Goal: Task Accomplishment & Management: Use online tool/utility

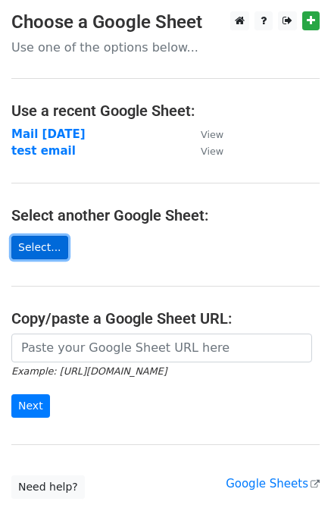
click at [44, 249] on link "Select..." at bounding box center [39, 247] width 57 height 23
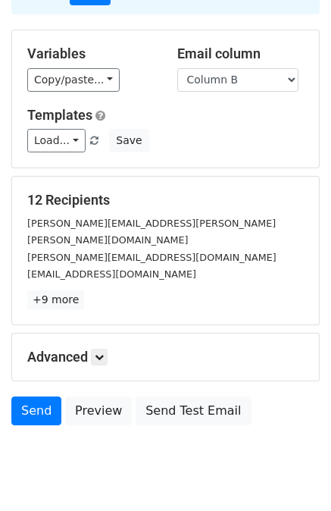
scroll to position [115, 0]
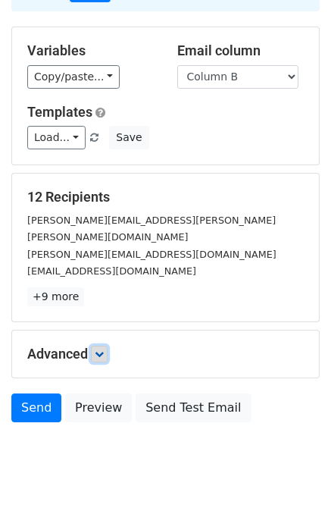
click at [100, 349] on icon at bounding box center [99, 353] width 9 height 9
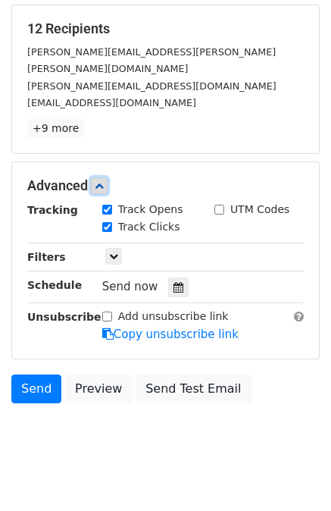
scroll to position [283, 0]
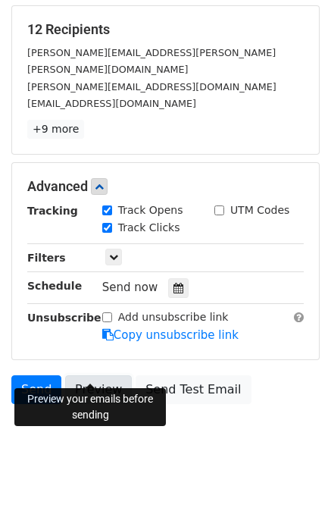
click at [92, 375] on link "Preview" at bounding box center [98, 389] width 67 height 29
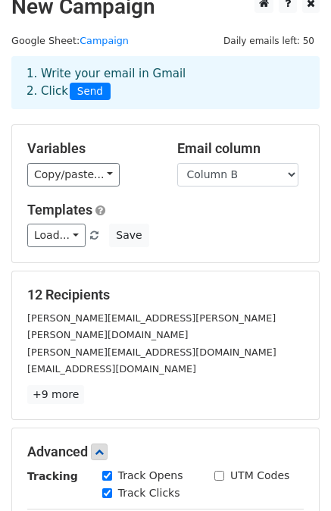
scroll to position [0, 0]
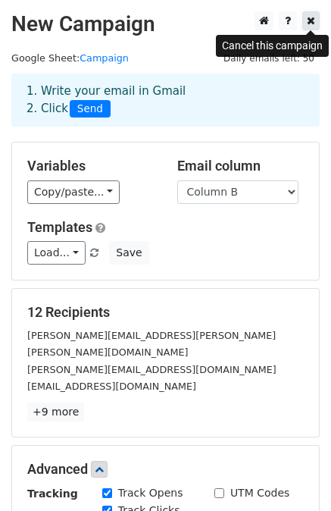
click at [313, 19] on icon at bounding box center [311, 20] width 8 height 11
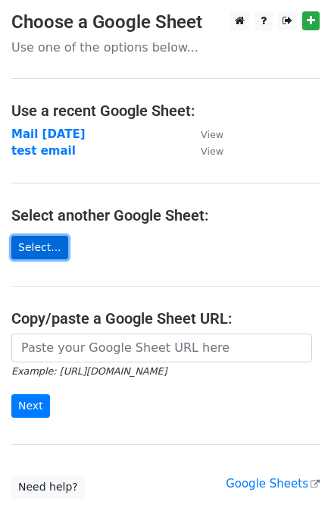
click at [35, 241] on link "Select..." at bounding box center [39, 247] width 57 height 23
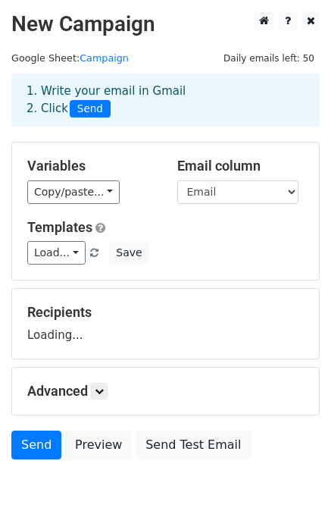
scroll to position [76, 0]
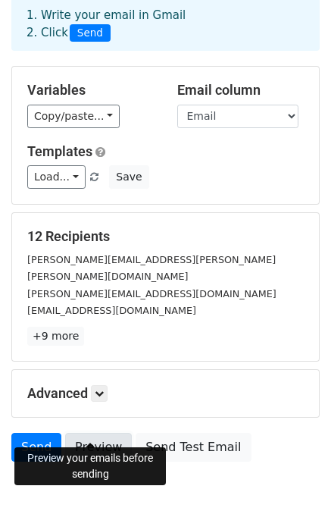
click at [91, 435] on link "Preview" at bounding box center [98, 447] width 67 height 29
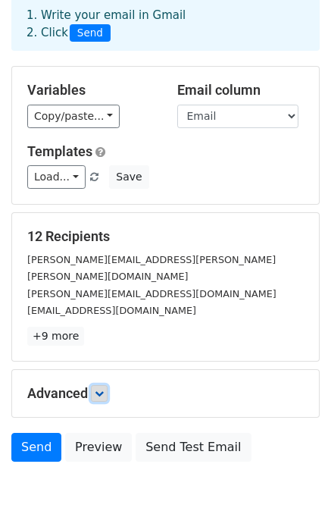
click at [102, 389] on icon at bounding box center [99, 393] width 9 height 9
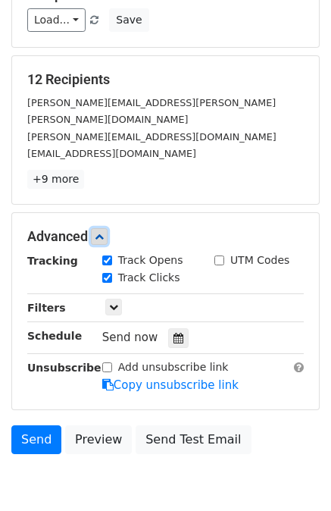
scroll to position [233, 0]
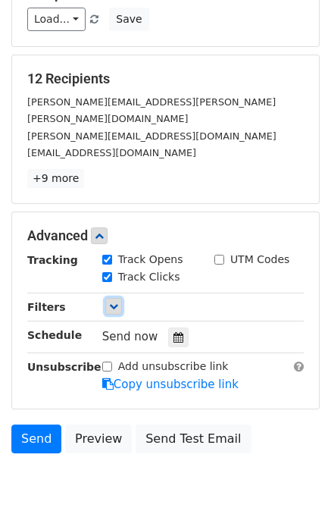
click at [114, 301] on icon at bounding box center [113, 305] width 9 height 9
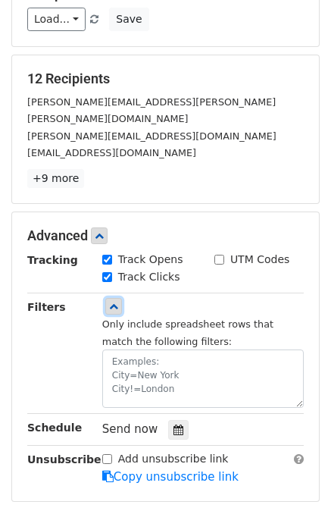
scroll to position [376, 0]
